Goal: Task Accomplishment & Management: Use online tool/utility

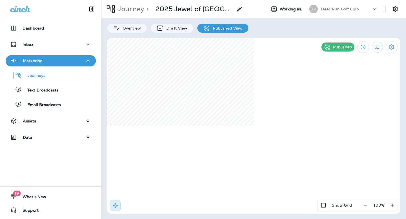
click at [337, 12] on div "Deer Run Golf Club" at bounding box center [346, 9] width 51 height 8
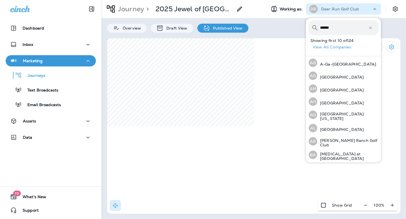
type input "*******"
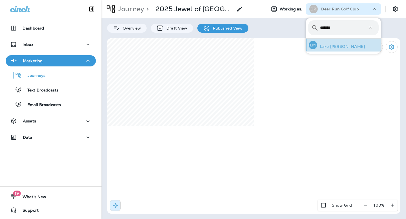
click at [334, 47] on p "Lake [PERSON_NAME]" at bounding box center [341, 46] width 48 height 5
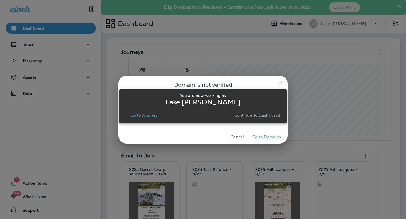
click at [243, 117] on p "Continue to Dashboard" at bounding box center [257, 115] width 46 height 5
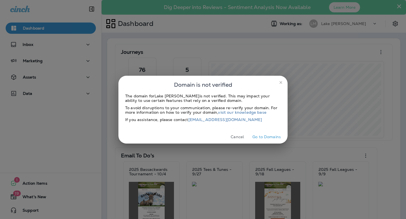
click at [282, 83] on icon "close" at bounding box center [281, 82] width 5 height 5
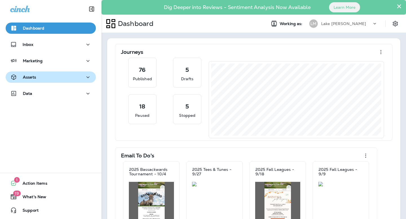
click at [41, 77] on div "Assets" at bounding box center [50, 77] width 81 height 7
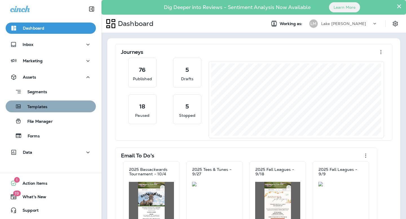
click at [42, 109] on p "Templates" at bounding box center [35, 107] width 26 height 5
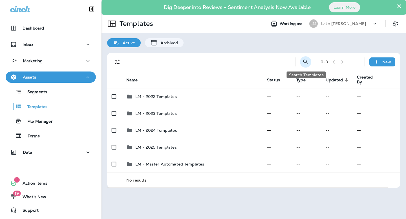
click at [304, 64] on icon "Search Templates" at bounding box center [305, 62] width 7 height 7
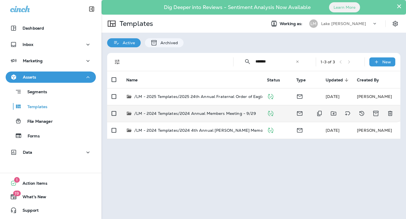
type input "******"
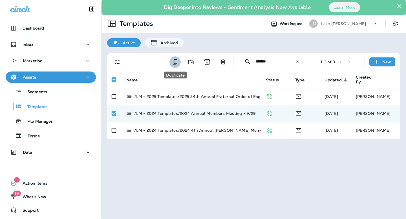
click at [175, 65] on icon "Duplicate" at bounding box center [175, 62] width 7 height 7
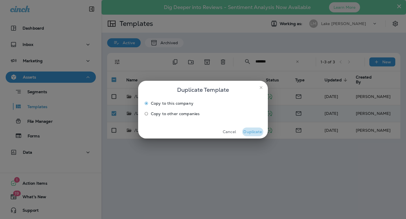
click at [243, 133] on button "Duplicate" at bounding box center [252, 132] width 21 height 9
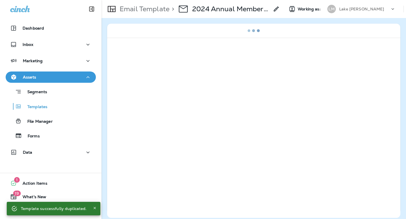
click at [220, 8] on p "2024 Annual Members Meeting - 9/29 Copy" at bounding box center [230, 9] width 77 height 8
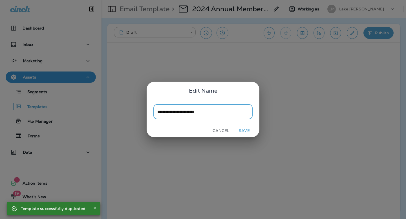
type input "**********"
click at [246, 132] on button "Save" at bounding box center [244, 131] width 21 height 9
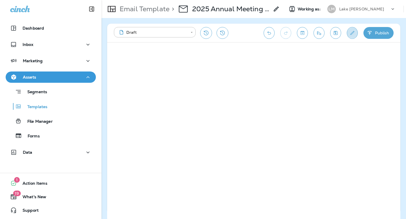
click at [351, 33] on icon "Edit details" at bounding box center [352, 33] width 6 height 6
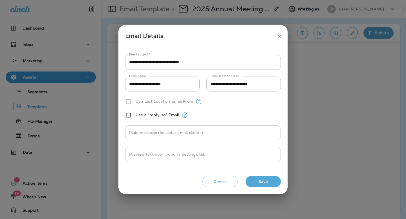
click at [259, 179] on button "Save" at bounding box center [263, 182] width 35 height 12
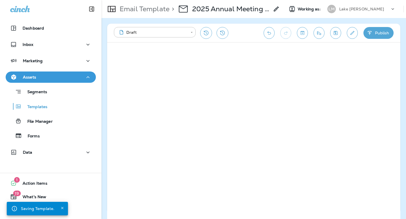
click at [378, 35] on button "Publish" at bounding box center [378, 33] width 30 height 12
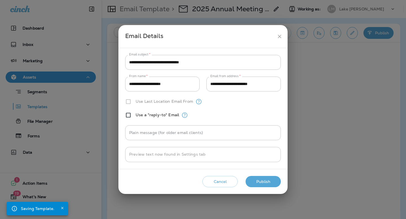
click at [262, 179] on button "Publish" at bounding box center [263, 182] width 35 height 12
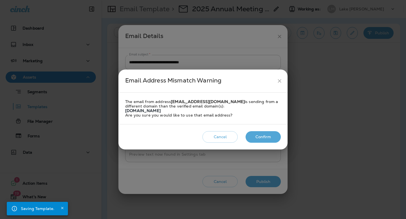
click at [266, 137] on button "Confirm" at bounding box center [263, 137] width 35 height 12
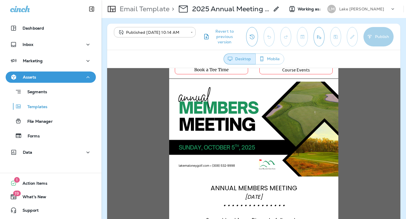
scroll to position [66, 0]
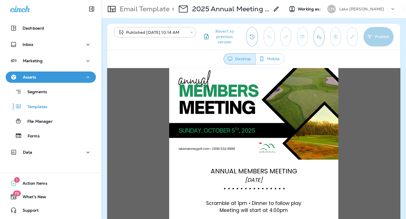
click at [319, 36] on icon "Send test email" at bounding box center [319, 37] width 4 height 4
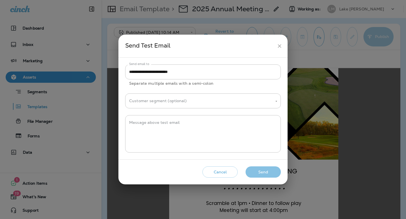
click at [264, 172] on button "Send" at bounding box center [263, 173] width 35 height 12
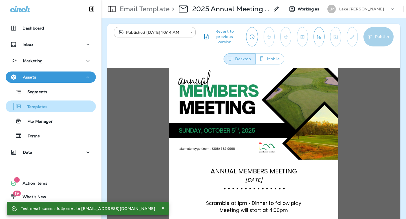
click at [43, 107] on p "Templates" at bounding box center [35, 107] width 26 height 5
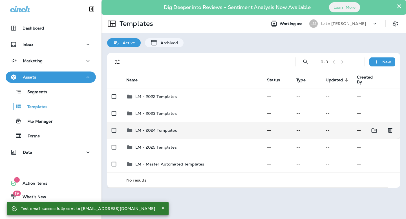
click at [160, 130] on p "LM - 2024 Templates" at bounding box center [156, 130] width 42 height 5
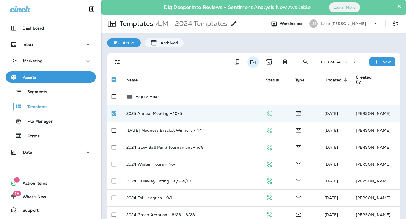
click at [251, 64] on icon "Move to folder" at bounding box center [252, 62] width 5 height 4
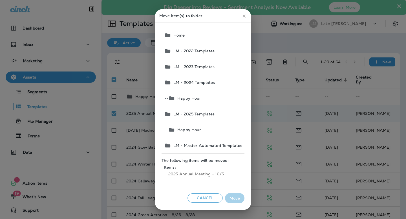
click at [206, 112] on span "LM - 2025 Templates" at bounding box center [193, 114] width 44 height 5
click at [230, 196] on button "Move" at bounding box center [234, 198] width 19 height 10
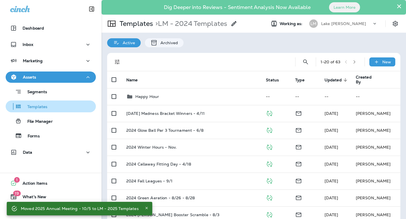
click at [47, 107] on div "Templates" at bounding box center [51, 106] width 86 height 8
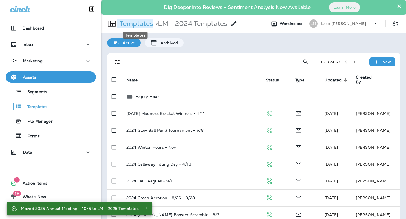
click at [140, 21] on p "Templates" at bounding box center [135, 23] width 36 height 8
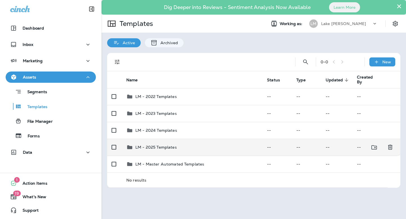
click at [160, 146] on p "LM - 2025 Templates" at bounding box center [155, 147] width 41 height 5
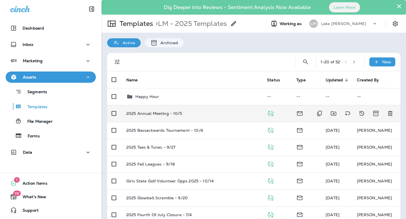
click at [158, 114] on p "2025 Annual Meeting - 10/5" at bounding box center [154, 113] width 56 height 5
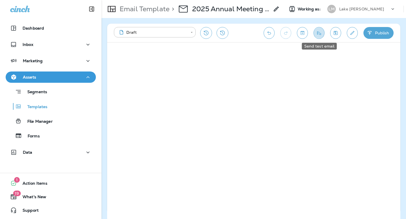
click at [321, 32] on icon "Send test email" at bounding box center [319, 33] width 6 height 6
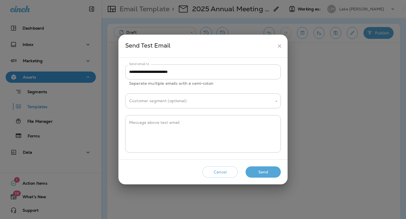
click at [261, 172] on button "Send" at bounding box center [263, 173] width 35 height 12
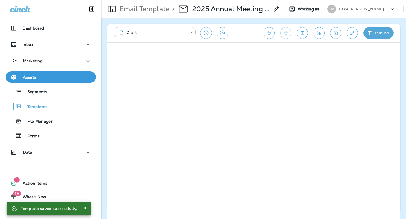
click at [320, 32] on icon "Send test email" at bounding box center [319, 33] width 6 height 6
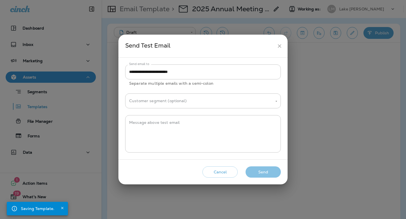
click at [259, 173] on button "Send" at bounding box center [263, 173] width 35 height 12
